Goal: Book appointment/travel/reservation

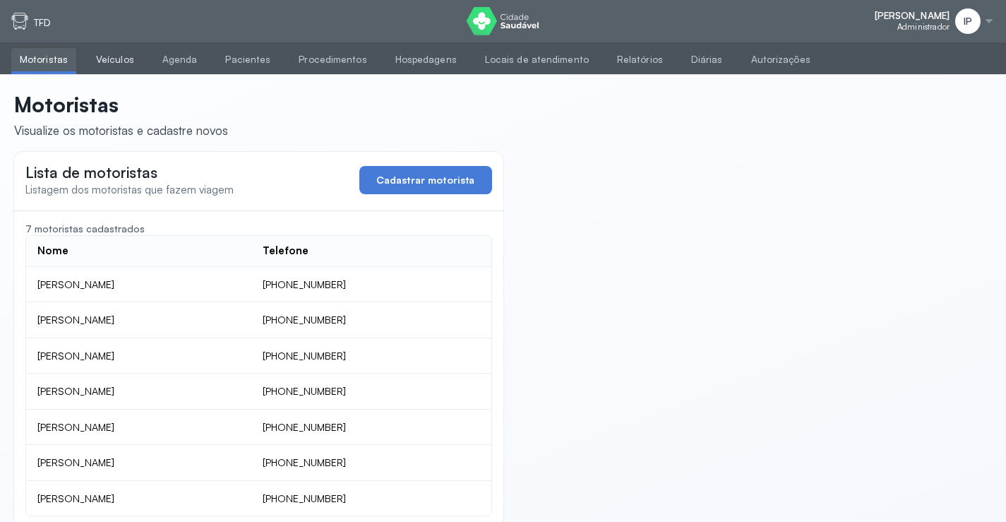
click at [102, 60] on link "Veículos" at bounding box center [115, 59] width 55 height 23
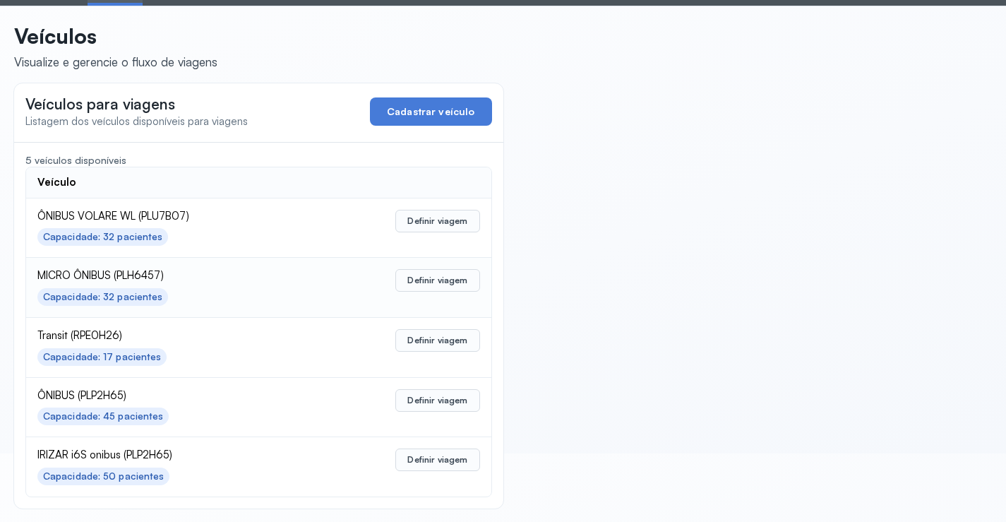
scroll to position [69, 0]
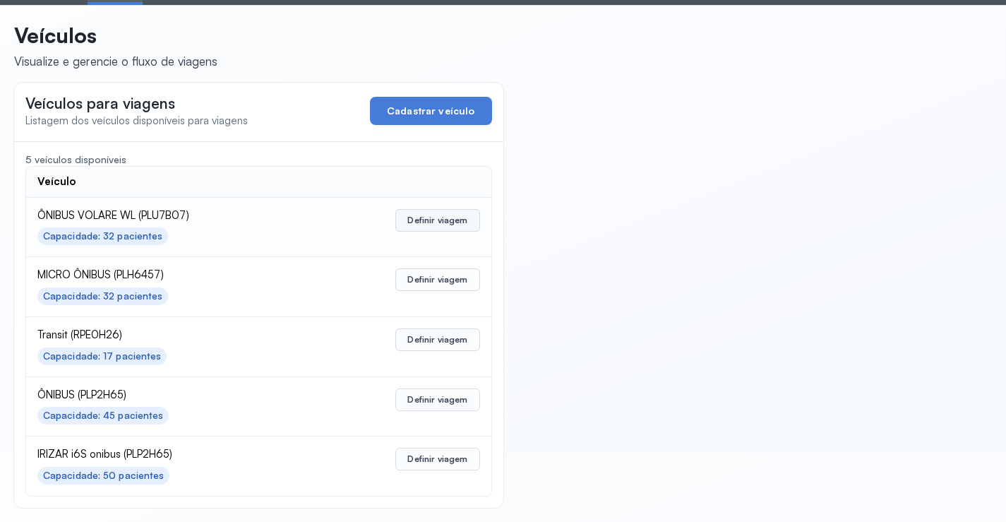
click at [428, 210] on button "Definir viagem" at bounding box center [437, 220] width 84 height 23
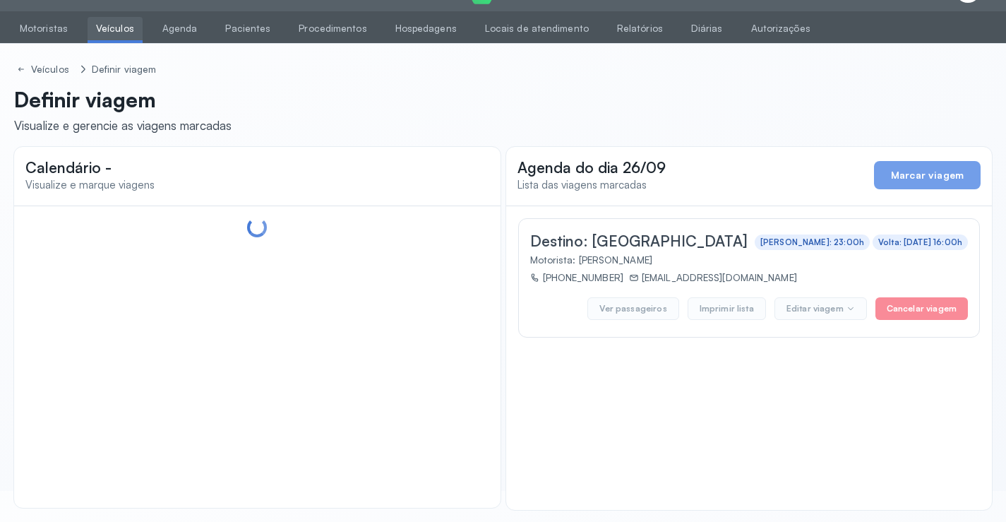
scroll to position [33, 0]
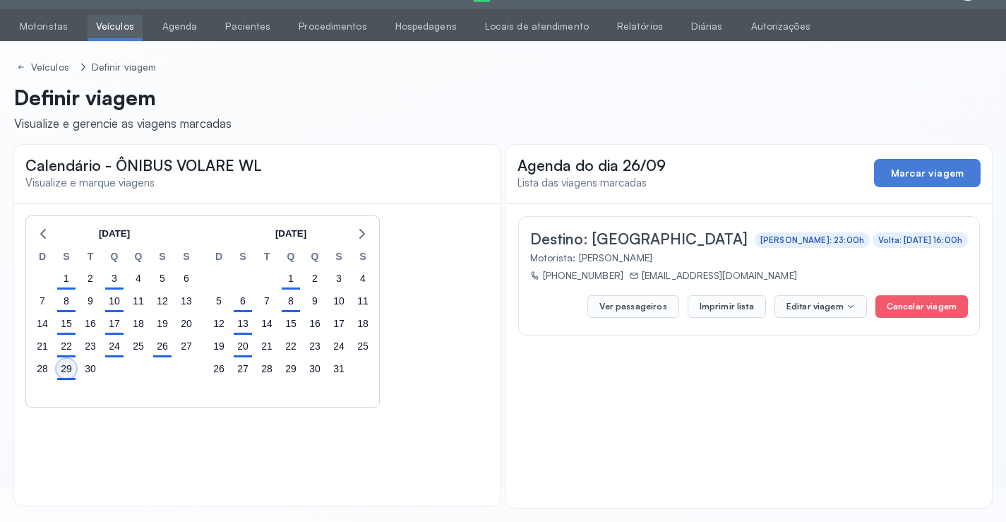
click at [63, 367] on div "29" at bounding box center [66, 369] width 20 height 20
click at [749, 308] on button "Imprimir lista" at bounding box center [727, 306] width 78 height 23
click at [162, 338] on div "26" at bounding box center [162, 346] width 20 height 20
click at [750, 306] on button "Imprimir lista" at bounding box center [727, 306] width 78 height 23
click at [182, 24] on link "Agenda" at bounding box center [180, 26] width 52 height 23
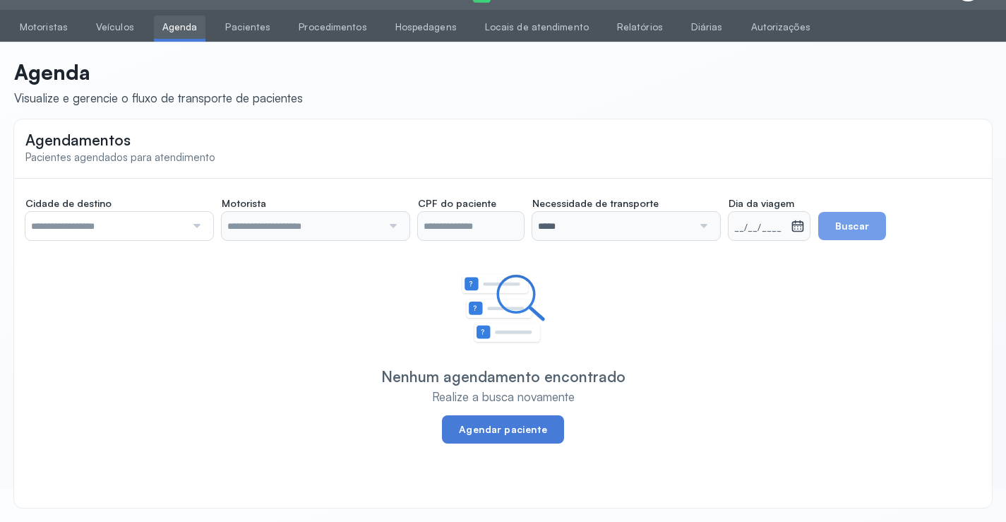
scroll to position [32, 0]
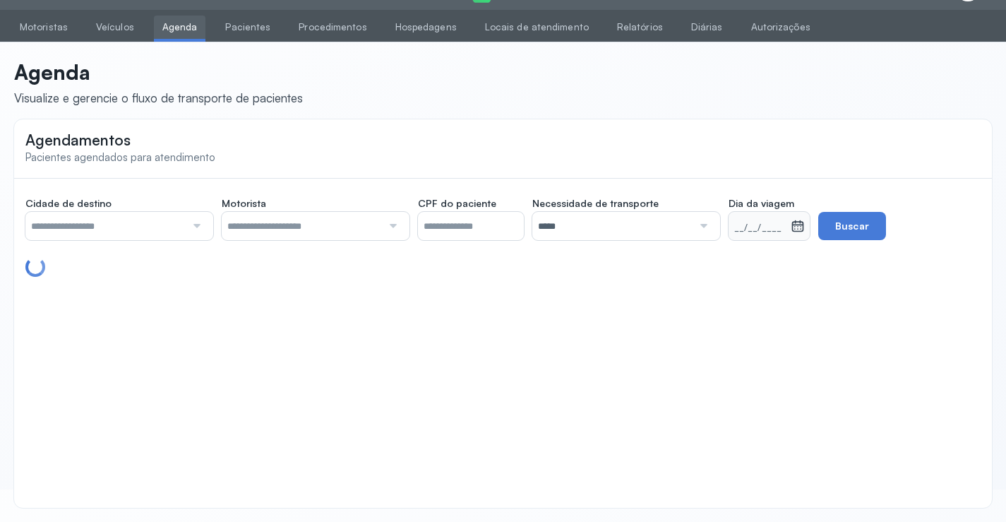
click at [140, 220] on input "text" at bounding box center [105, 226] width 160 height 28
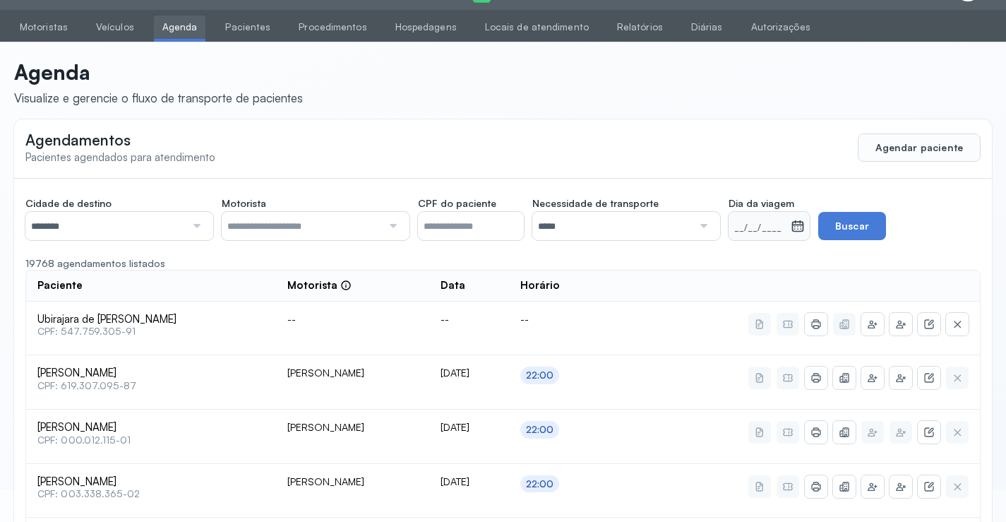
click at [575, 224] on input "*****" at bounding box center [612, 226] width 160 height 28
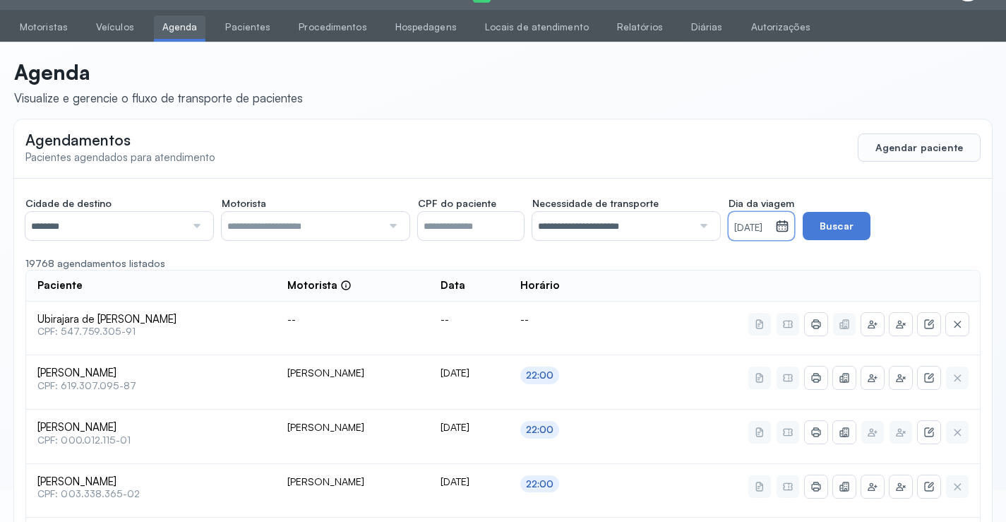
click at [769, 229] on small "[DATE]" at bounding box center [751, 228] width 35 height 14
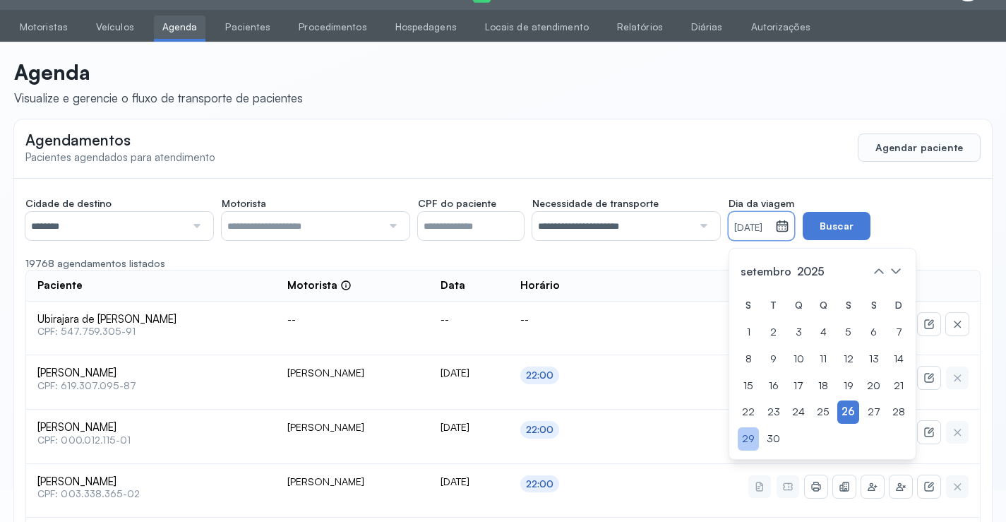
click at [753, 437] on div "29" at bounding box center [748, 438] width 21 height 23
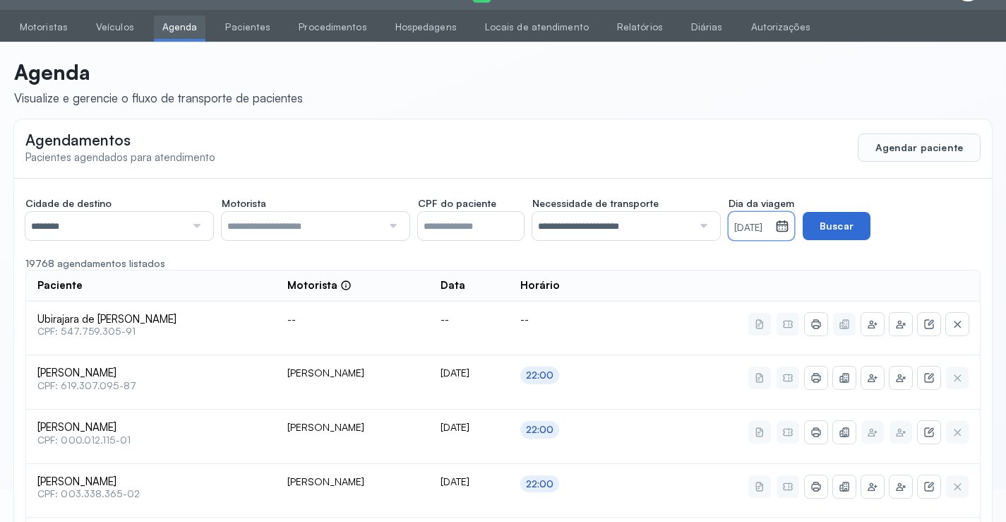
click at [844, 233] on button "Buscar" at bounding box center [837, 226] width 68 height 28
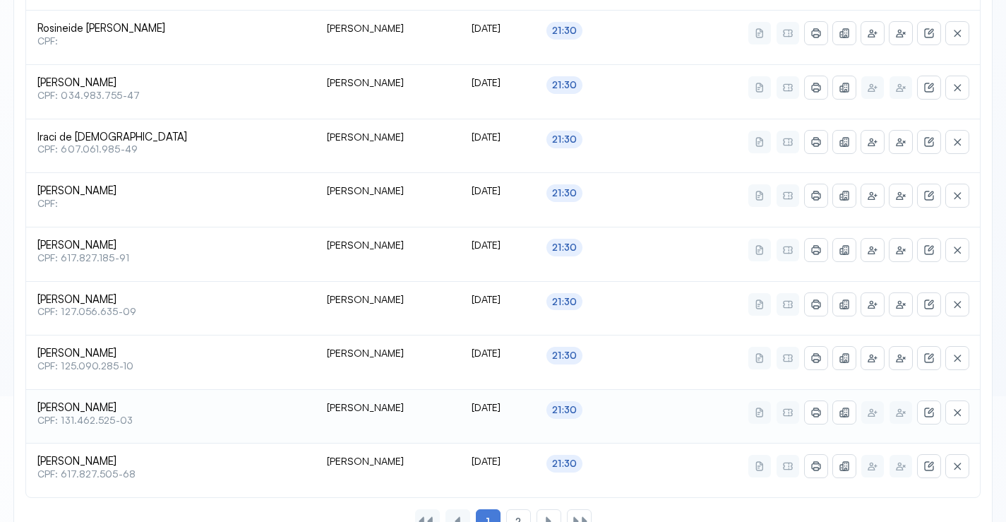
scroll to position [695, 0]
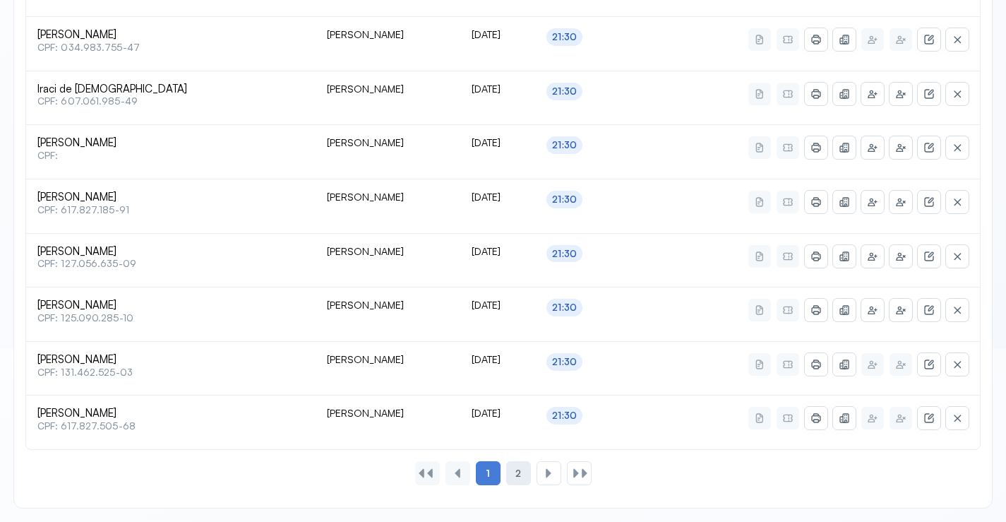
click at [518, 471] on span "2" at bounding box center [518, 473] width 6 height 12
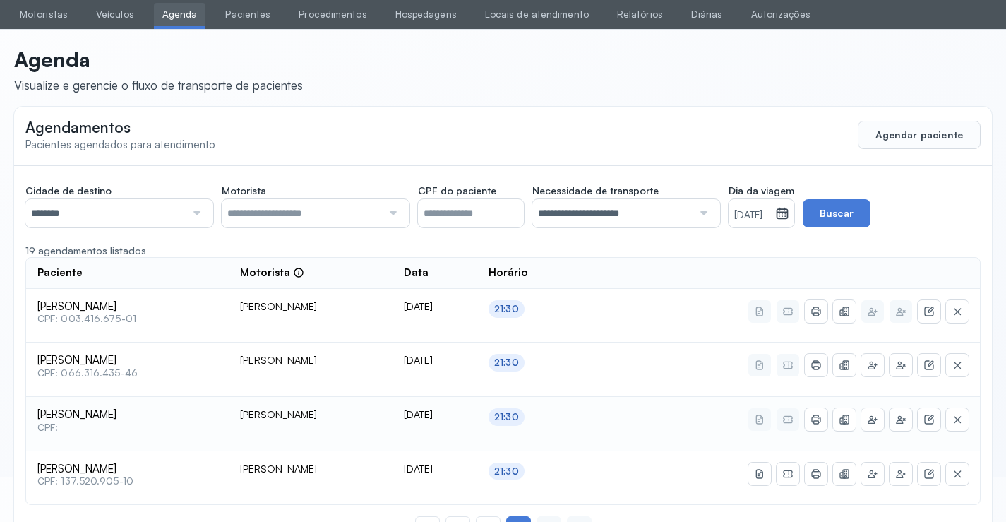
scroll to position [0, 0]
